Goal: Find contact information: Find contact information

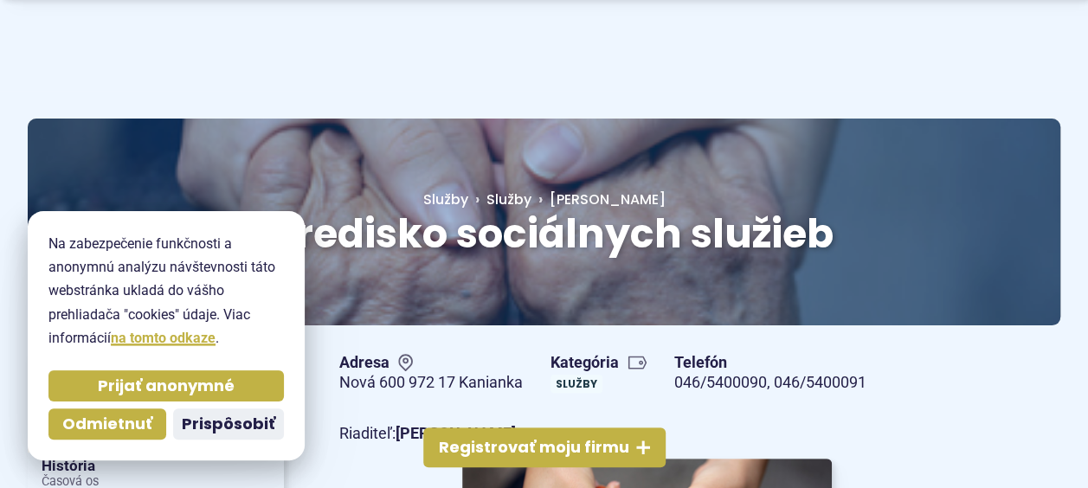
scroll to position [173, 0]
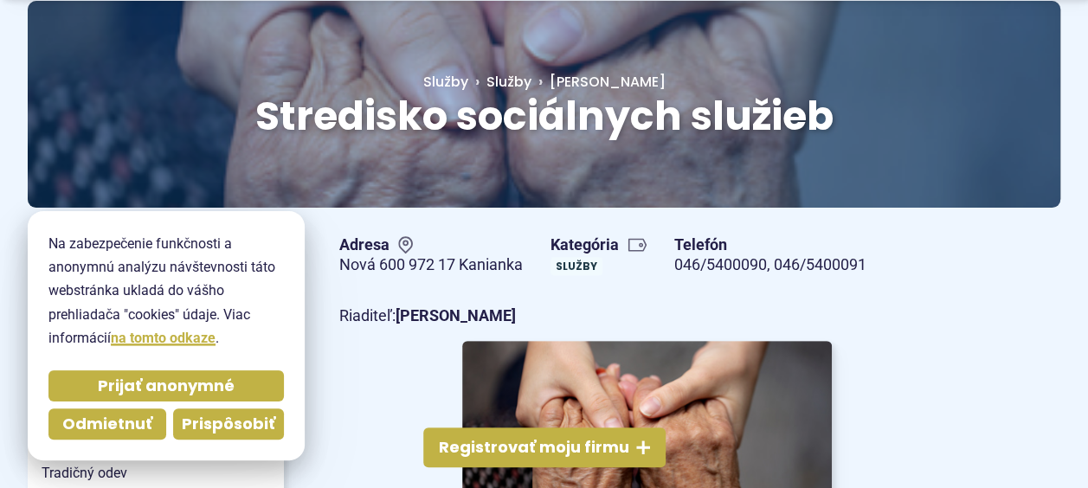
click at [241, 431] on span "Prispôsobiť" at bounding box center [228, 425] width 93 height 20
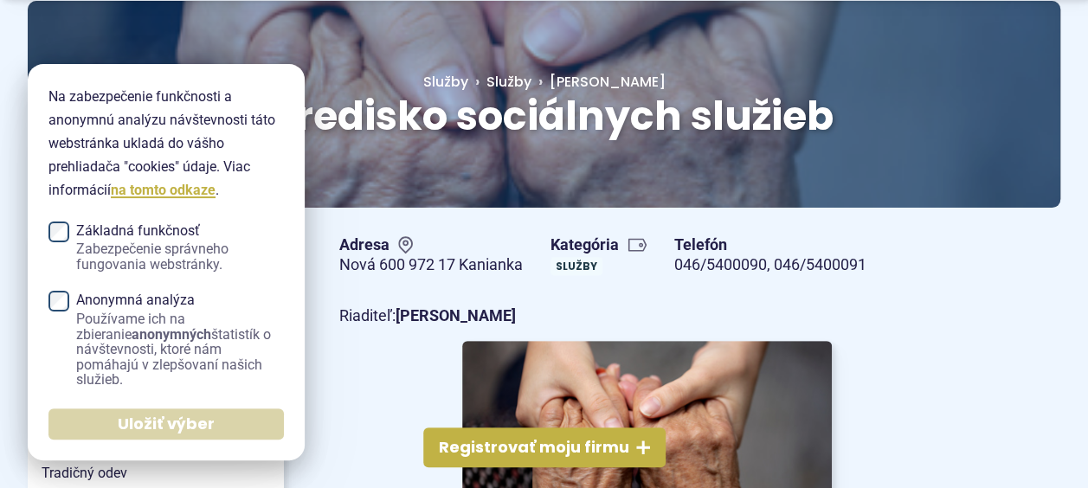
click at [218, 423] on button "Uložiť výber" at bounding box center [165, 424] width 235 height 31
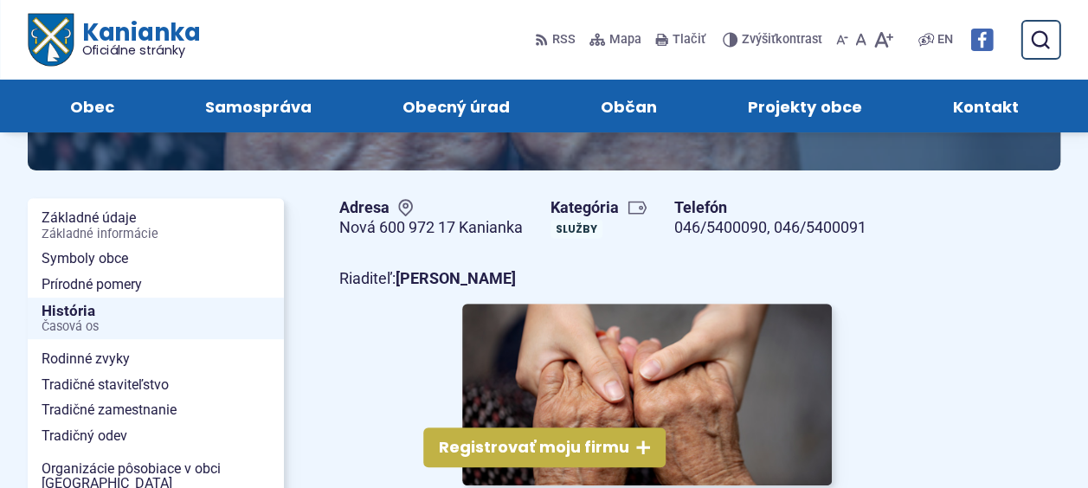
scroll to position [87, 0]
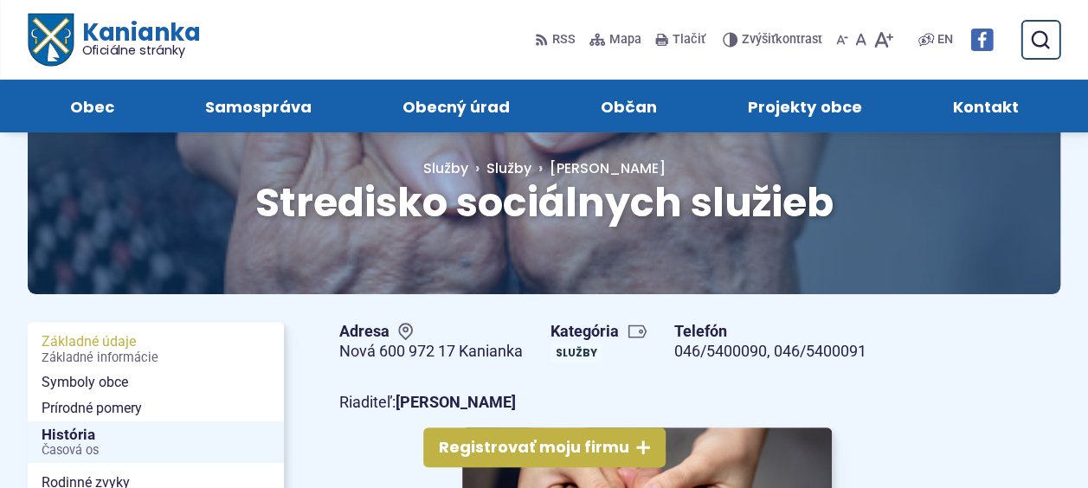
click at [113, 346] on span "Základné údaje Základné informácie" at bounding box center [156, 349] width 228 height 41
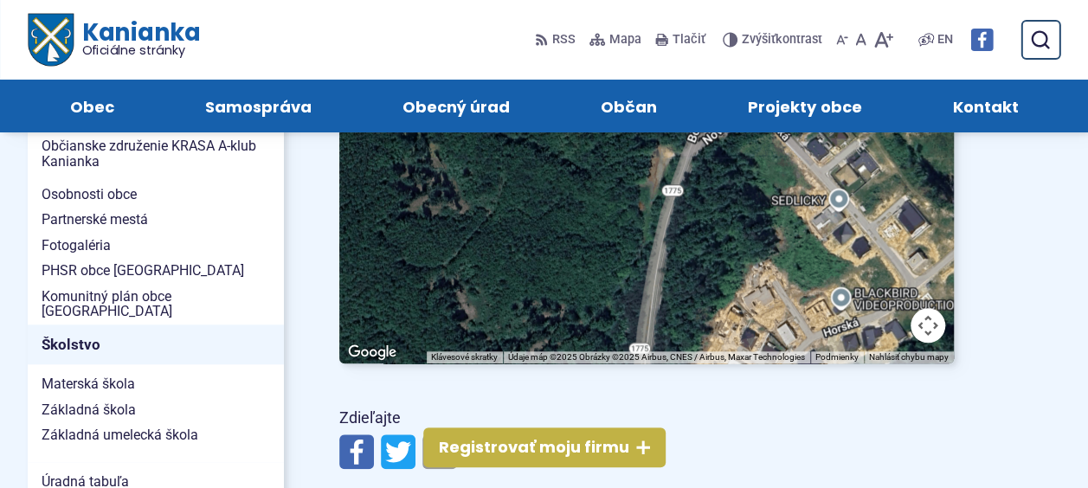
scroll to position [0, 0]
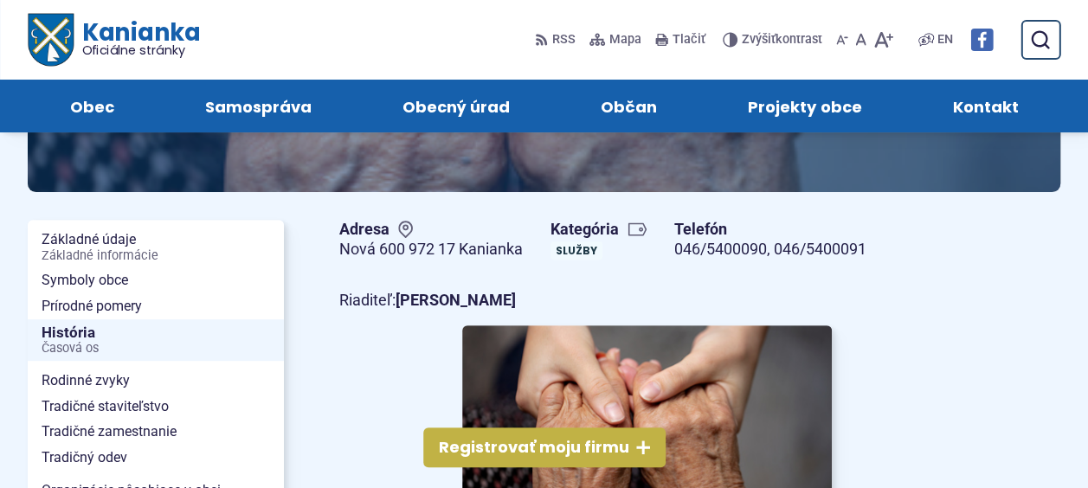
scroll to position [173, 0]
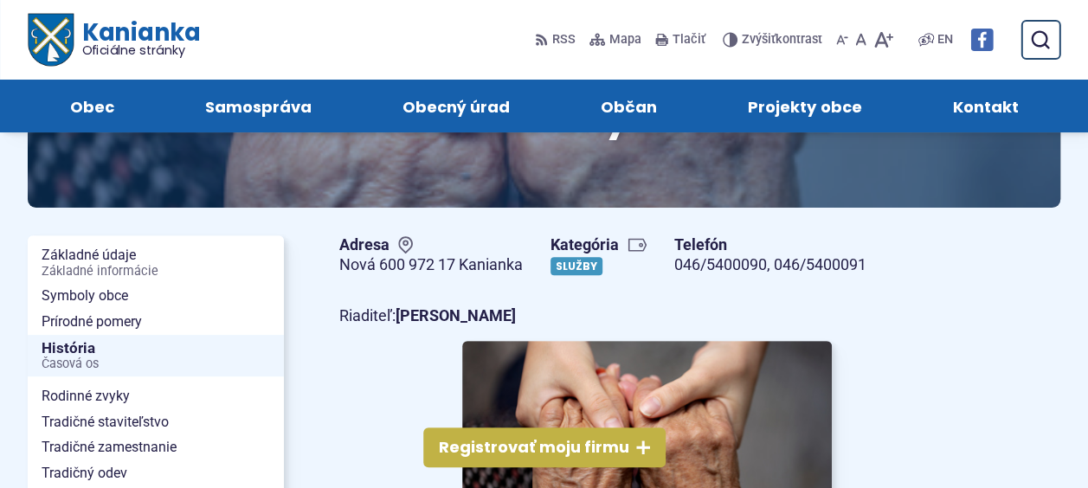
click at [580, 262] on link "Služby" at bounding box center [576, 266] width 52 height 18
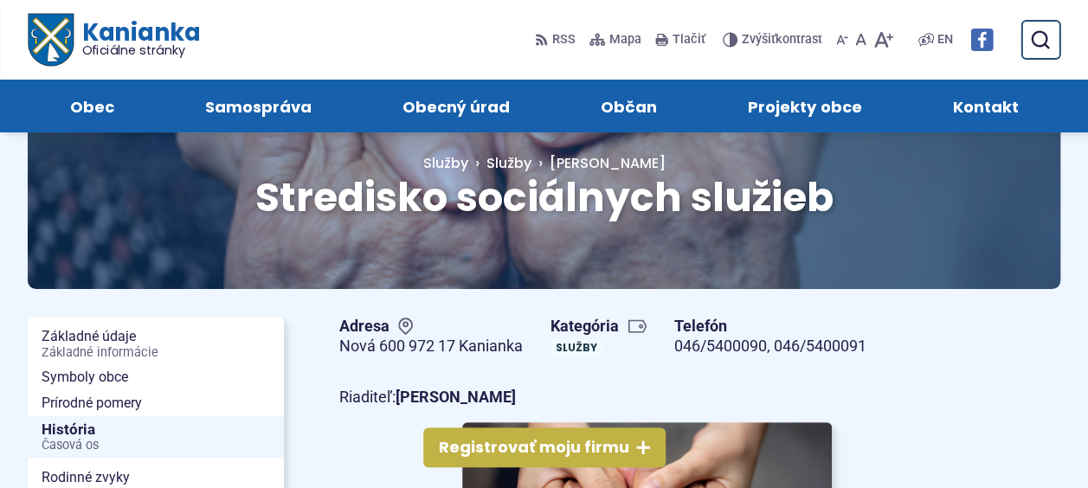
scroll to position [87, 0]
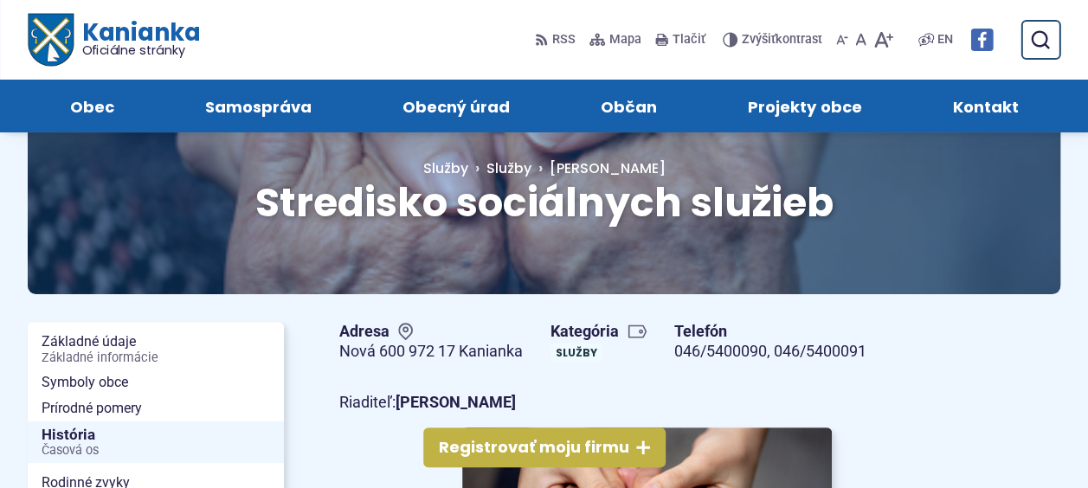
click at [755, 352] on link "046/5400090, 046/5400091" at bounding box center [770, 351] width 192 height 18
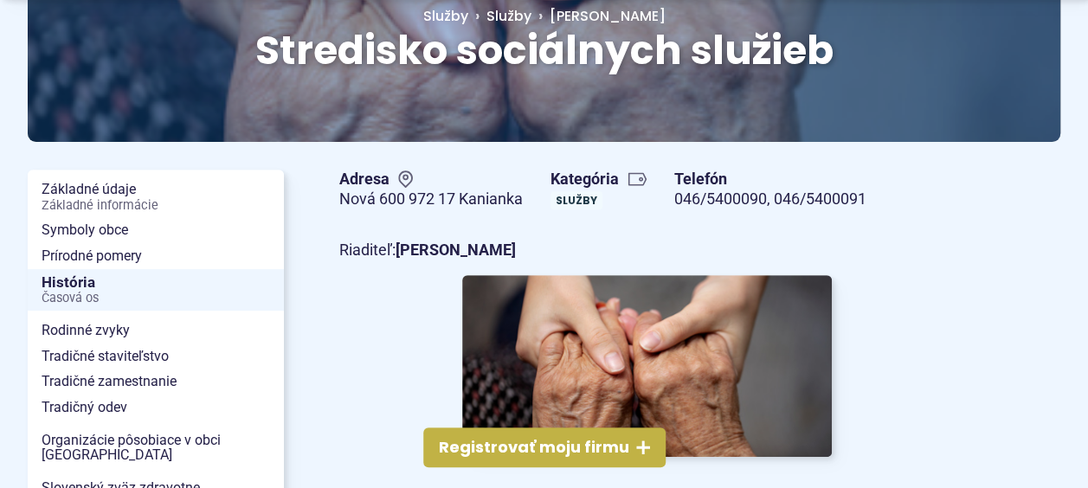
scroll to position [346, 0]
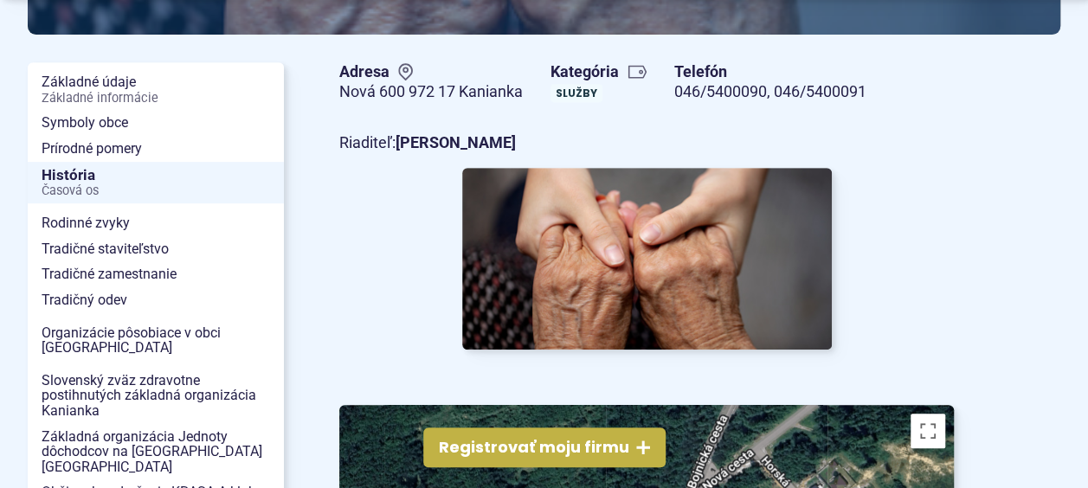
click at [852, 273] on figure at bounding box center [646, 259] width 615 height 182
